Goal: Use online tool/utility: Use online tool/utility

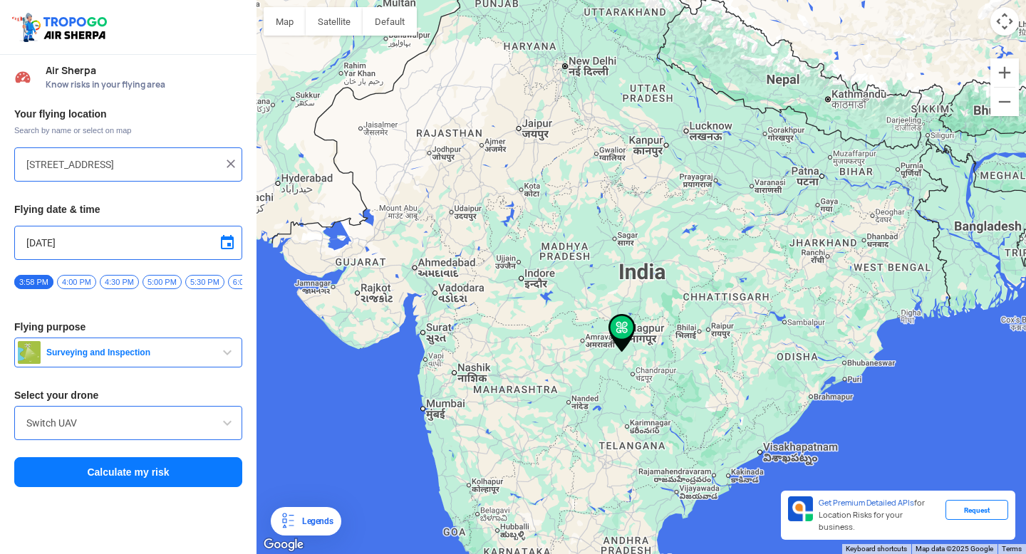
drag, startPoint x: 485, startPoint y: 298, endPoint x: 542, endPoint y: 294, distance: 57.1
click at [544, 295] on div at bounding box center [642, 277] width 770 height 554
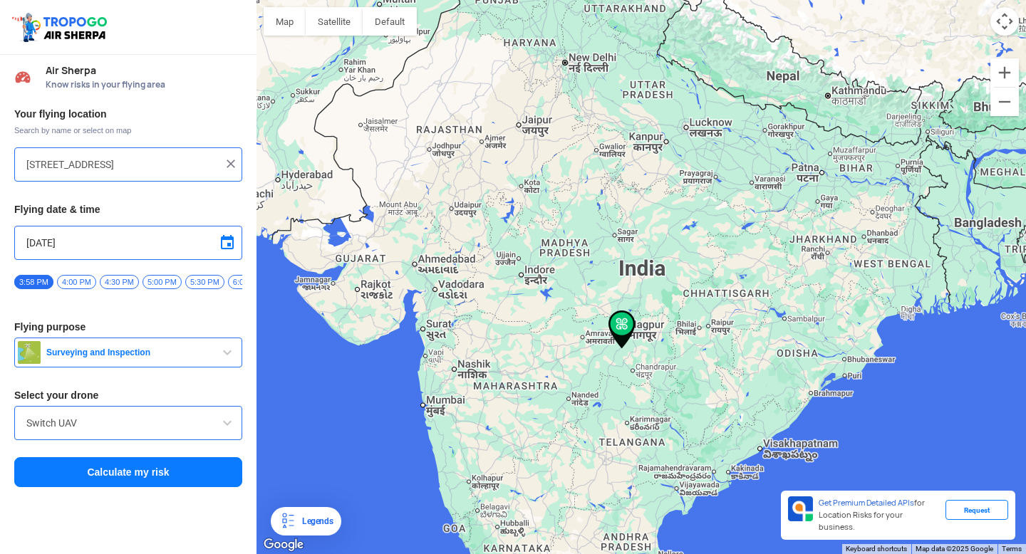
click at [438, 264] on div at bounding box center [642, 277] width 770 height 554
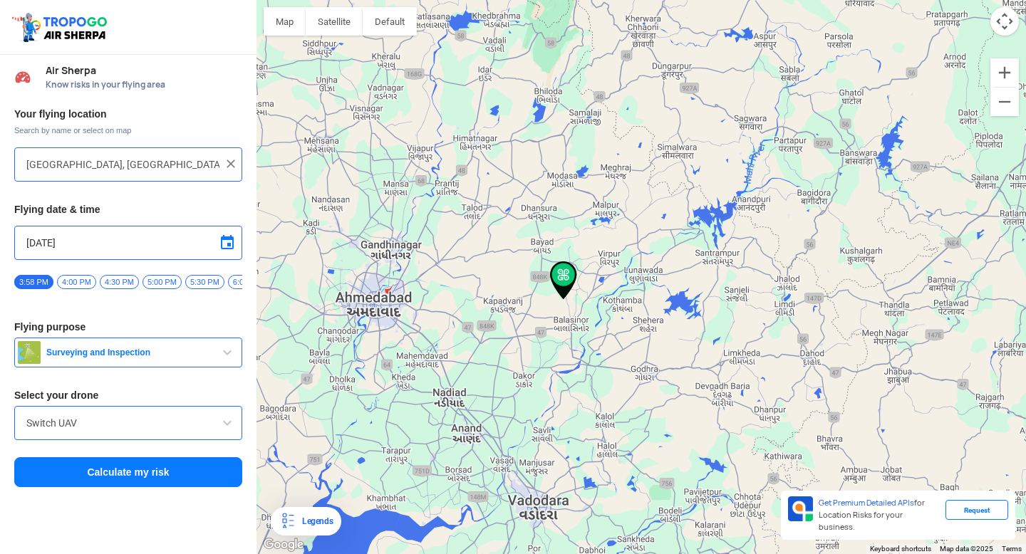
click at [374, 298] on div at bounding box center [642, 277] width 770 height 554
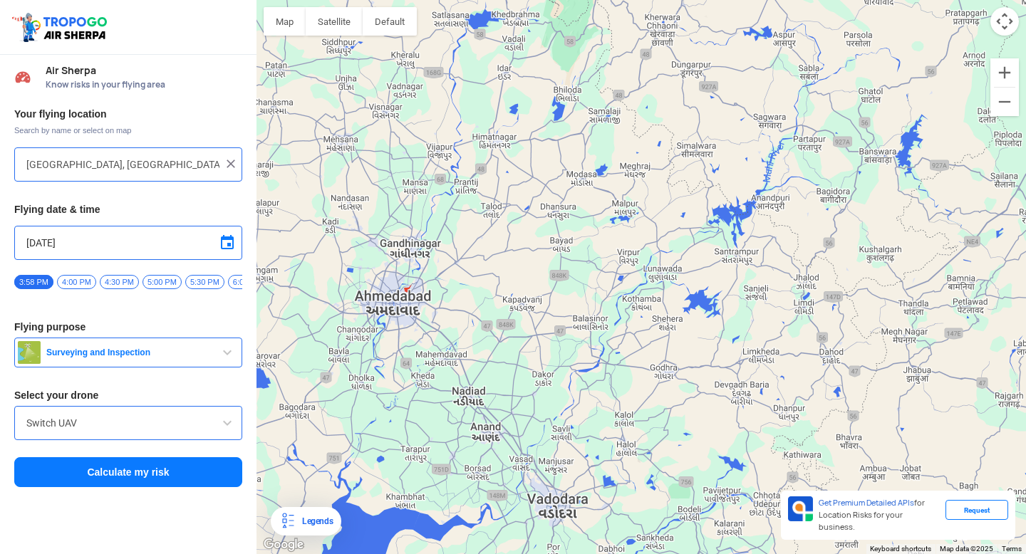
type input "[STREET_ADDRESS][PERSON_NAME]"
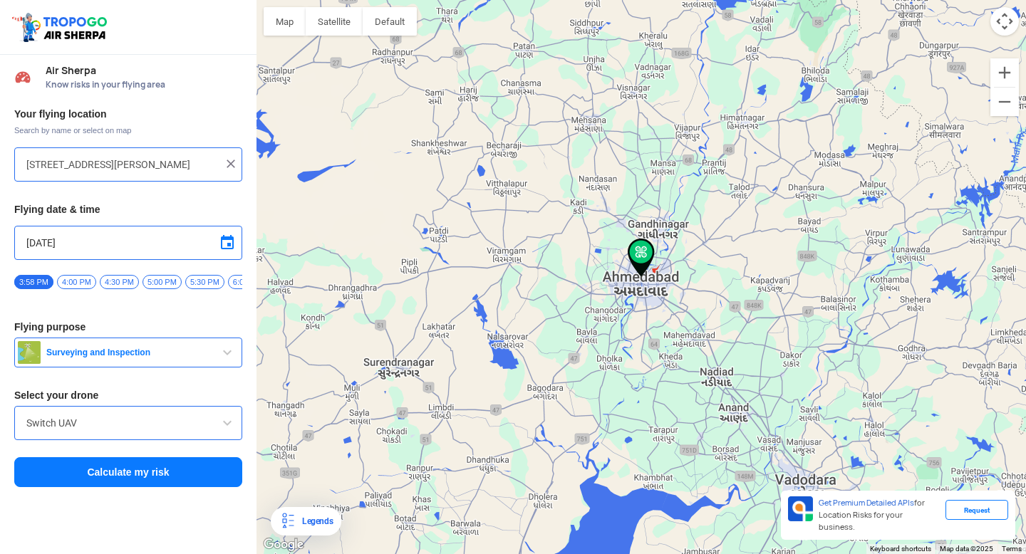
click at [217, 469] on button "Calculate my risk" at bounding box center [128, 473] width 228 height 30
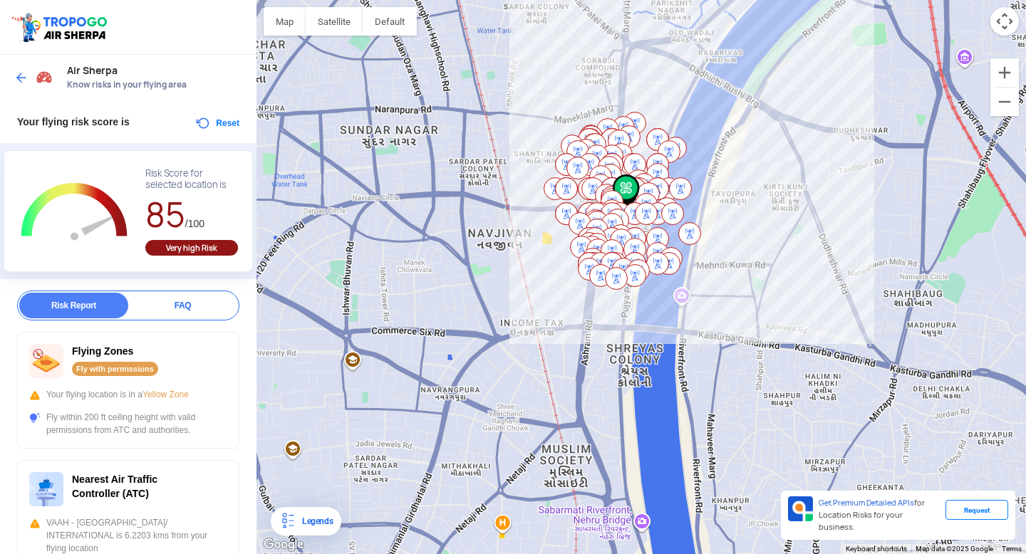
click at [416, 205] on div at bounding box center [642, 277] width 770 height 554
click at [23, 76] on img at bounding box center [21, 78] width 14 height 14
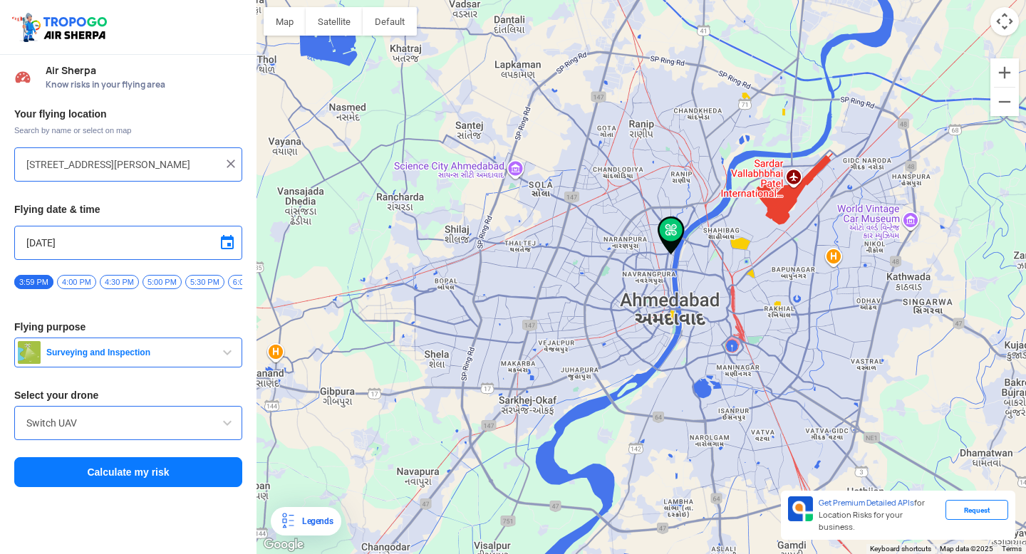
click at [611, 251] on div at bounding box center [642, 277] width 770 height 554
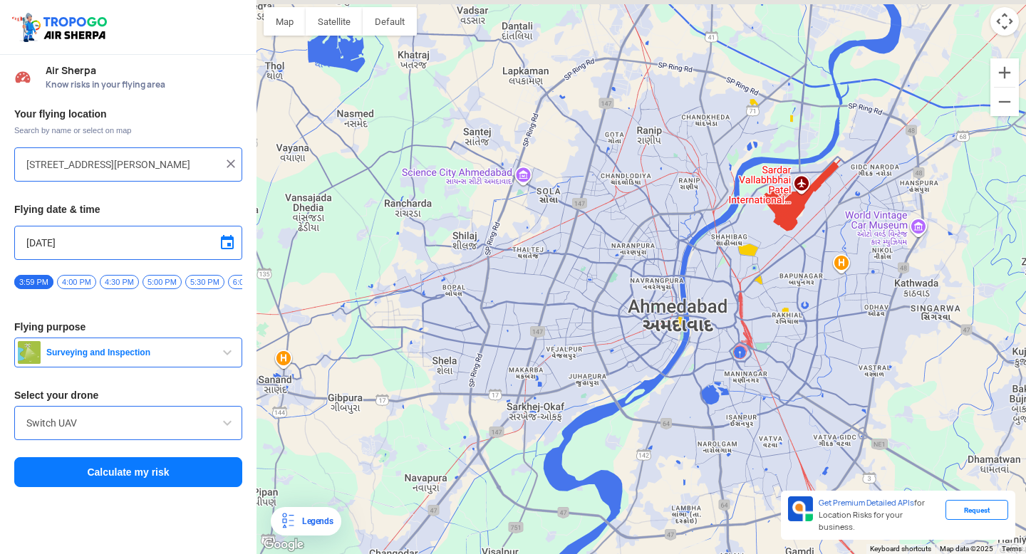
type input "[PERSON_NAME] Vas, [GEOGRAPHIC_DATA], [GEOGRAPHIC_DATA], [GEOGRAPHIC_DATA]"
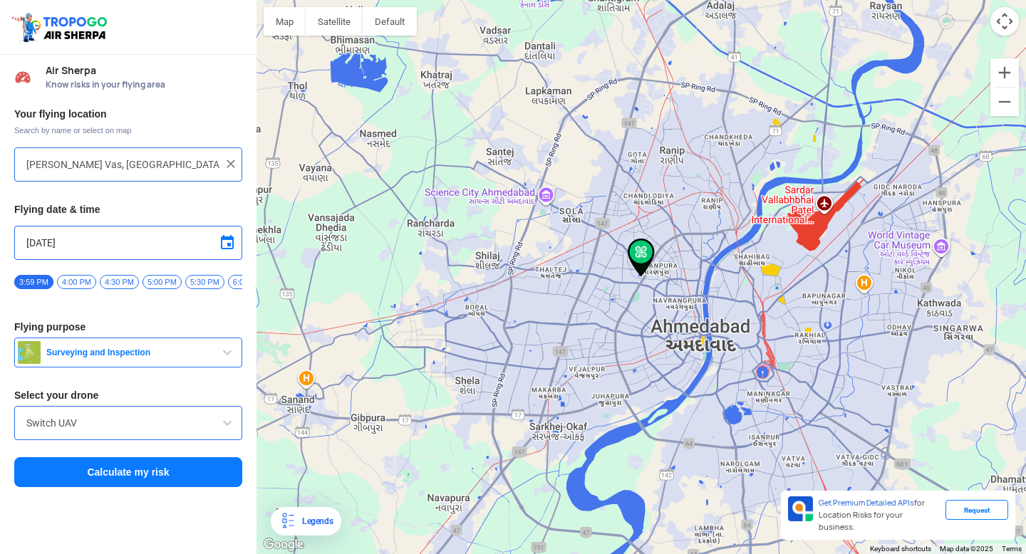
click at [138, 483] on button "Calculate my risk" at bounding box center [128, 473] width 228 height 30
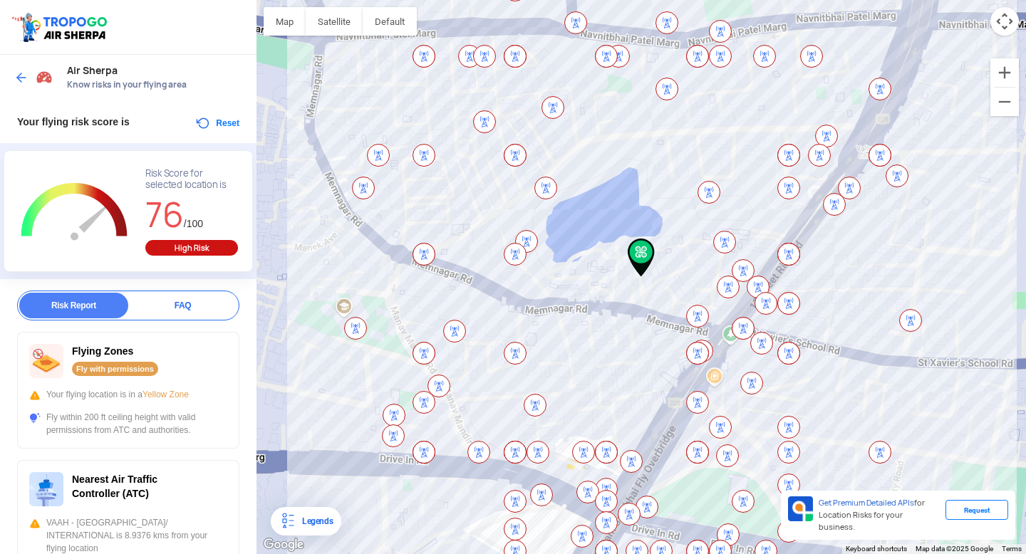
click at [24, 84] on img at bounding box center [21, 78] width 14 height 14
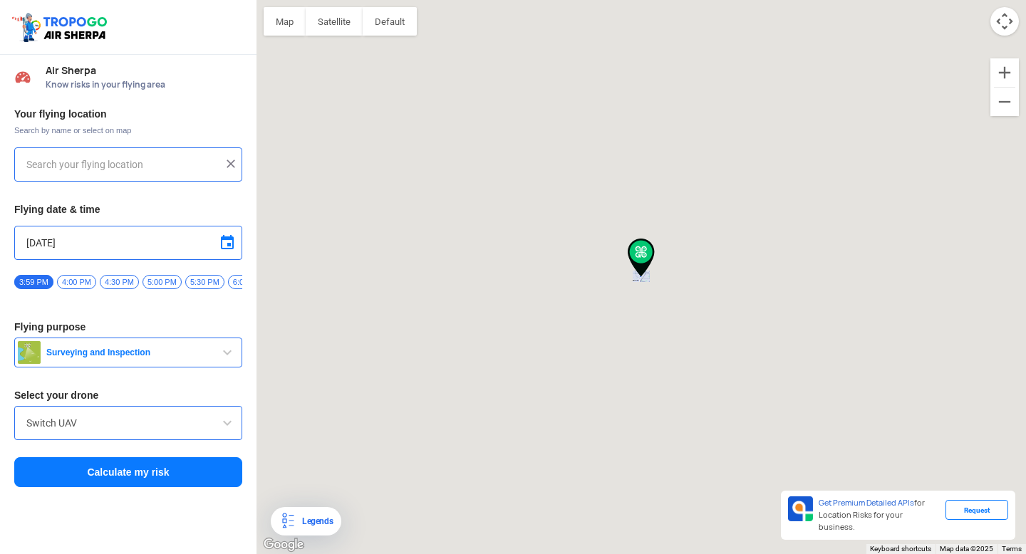
type input "[PERSON_NAME] Vas, [GEOGRAPHIC_DATA], [GEOGRAPHIC_DATA], [GEOGRAPHIC_DATA]"
